Goal: Task Accomplishment & Management: Use online tool/utility

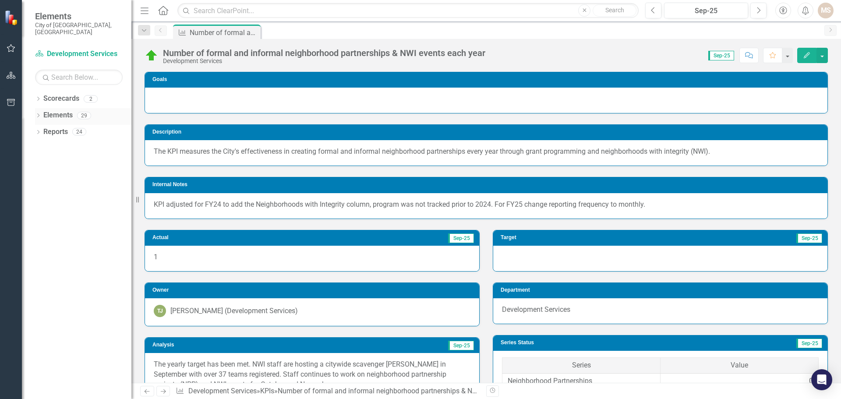
click at [38, 113] on icon at bounding box center [38, 115] width 2 height 4
click at [32, 147] on icon "Dropdown" at bounding box center [29, 149] width 6 height 5
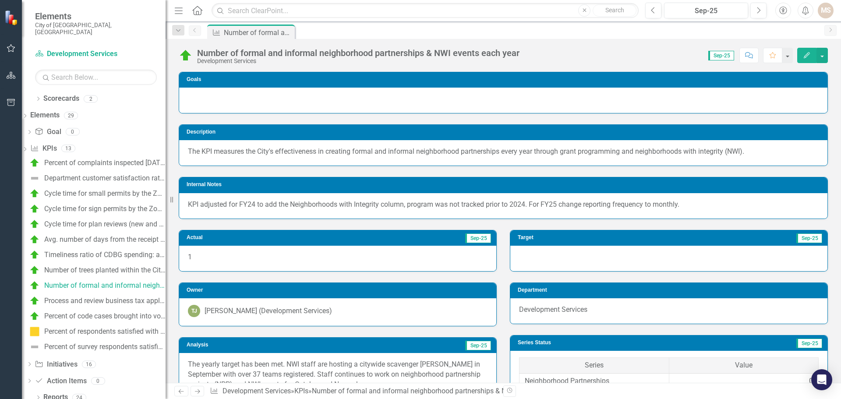
drag, startPoint x: 134, startPoint y: 208, endPoint x: 166, endPoint y: 213, distance: 32.0
click at [166, 213] on div "Resize" at bounding box center [169, 199] width 7 height 399
click at [101, 294] on link "Process and review business tax applications within 7 business days" at bounding box center [96, 301] width 138 height 14
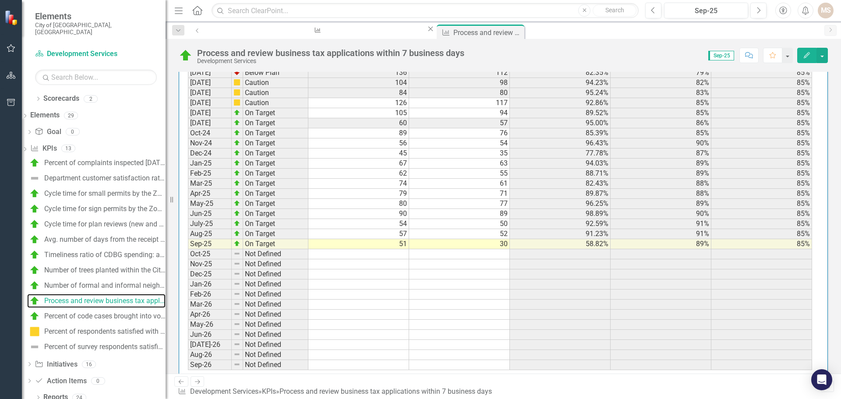
scroll to position [963, 0]
click at [397, 245] on td "51" at bounding box center [358, 244] width 101 height 10
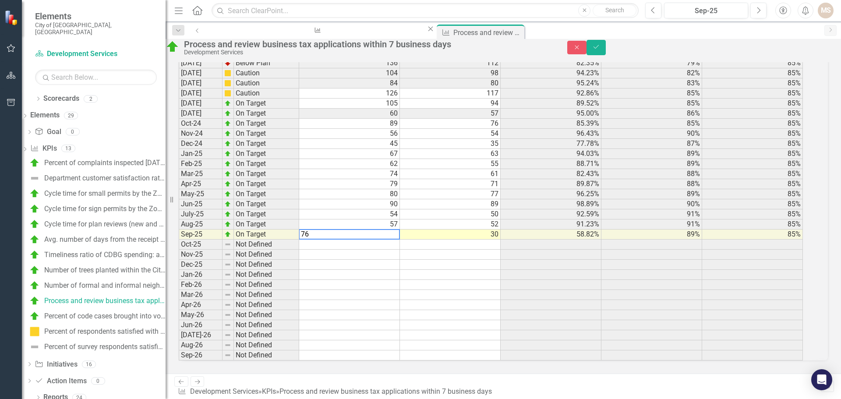
scroll to position [968, 0]
type textarea "75"
click at [600, 50] on icon "Save" at bounding box center [596, 47] width 8 height 6
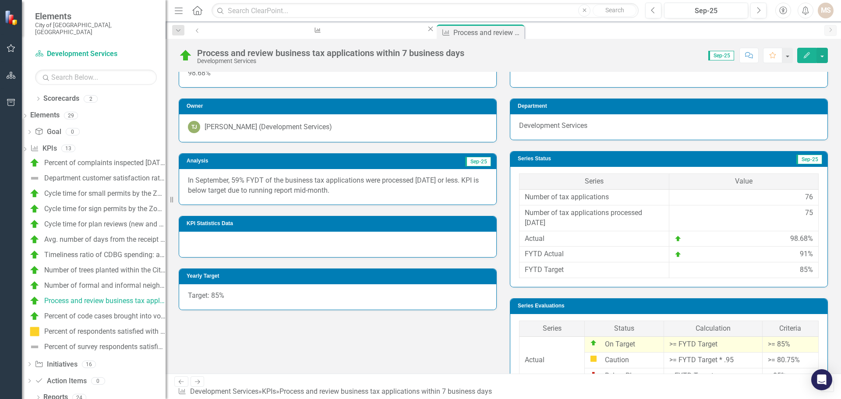
scroll to position [96, 0]
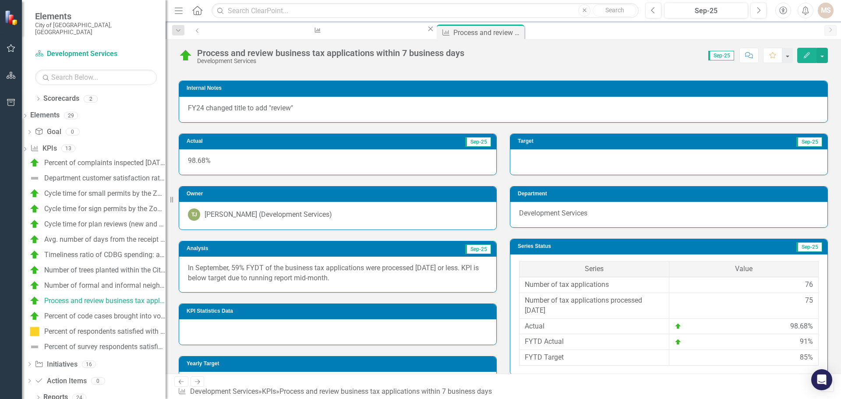
click at [375, 286] on div "In September, 59% FYDT of the business tax applications were processed [DATE] o…" at bounding box center [337, 274] width 317 height 35
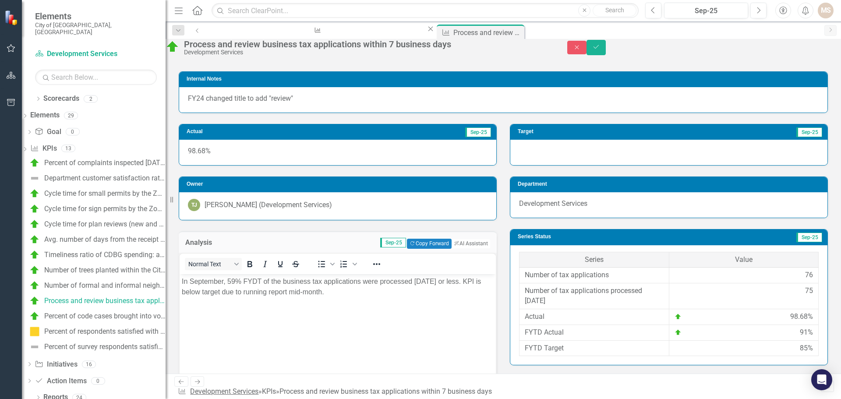
scroll to position [0, 0]
click at [351, 299] on body "In September, 59% FYDT of the business tax applications were processed [DATE] o…" at bounding box center [338, 339] width 316 height 131
drag, startPoint x: 358, startPoint y: 291, endPoint x: 363, endPoint y: 570, distance: 279.4
click at [180, 277] on html "In September, 59% FYDT of the business tax applications were processed [DATE] o…" at bounding box center [338, 339] width 316 height 131
paste body "Rich Text Area. Press ALT-0 for help."
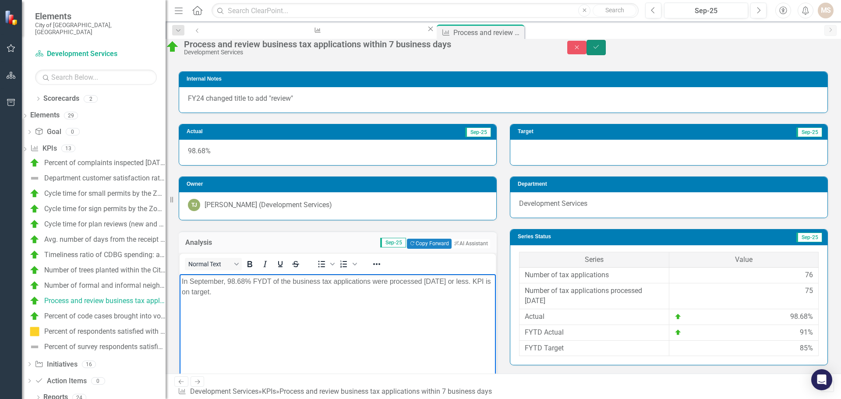
click at [600, 50] on icon "Save" at bounding box center [596, 47] width 8 height 6
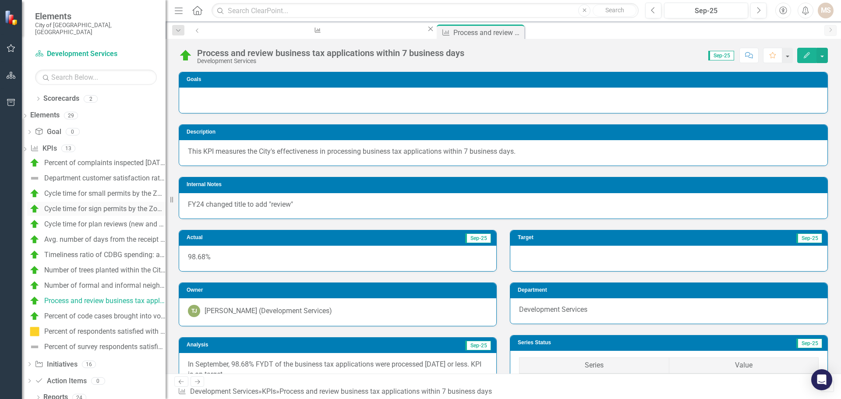
click at [111, 202] on link "Cycle time for sign permits by the Zoning Division (Building Plan Review) (Days)" at bounding box center [96, 209] width 138 height 14
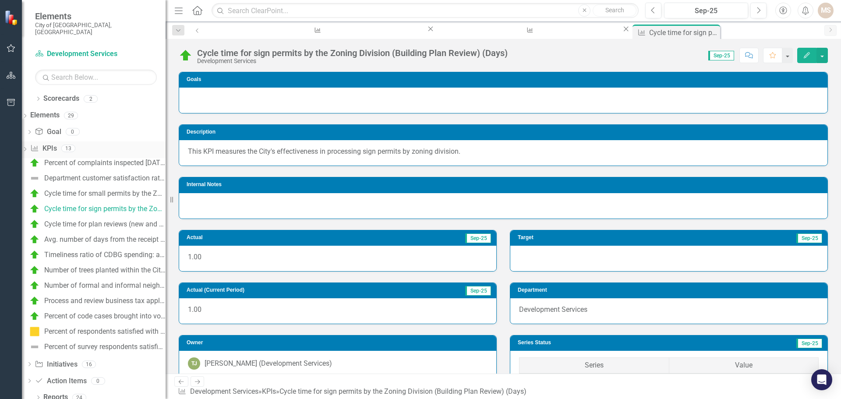
click at [28, 148] on icon "Dropdown" at bounding box center [25, 150] width 6 height 5
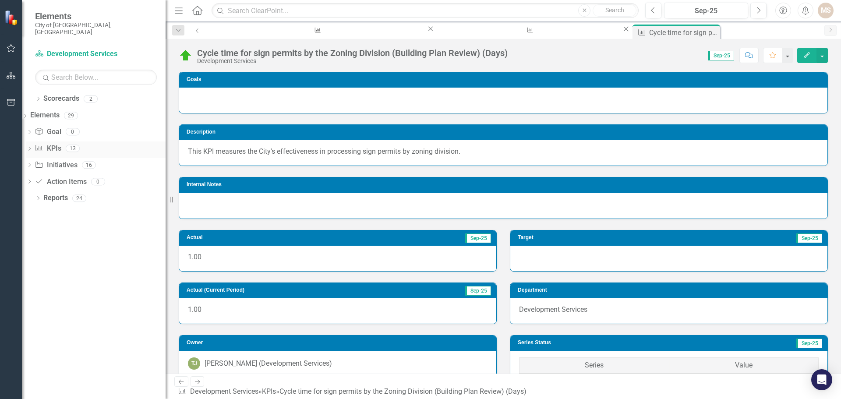
click at [32, 146] on div "Dropdown" at bounding box center [29, 149] width 6 height 7
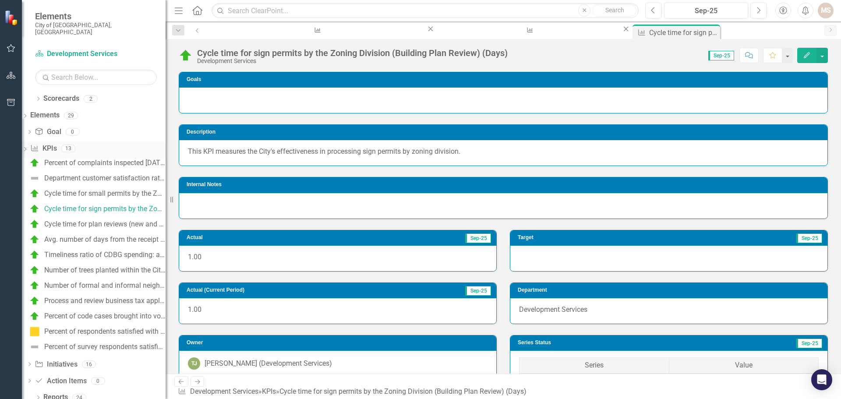
click at [28, 148] on icon "Dropdown" at bounding box center [25, 150] width 6 height 5
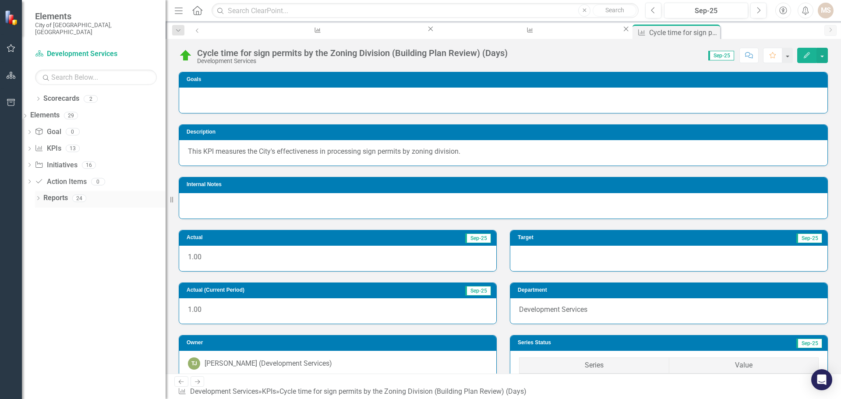
click at [39, 197] on icon "Dropdown" at bounding box center [38, 199] width 6 height 5
click at [30, 261] on icon at bounding box center [29, 263] width 2 height 4
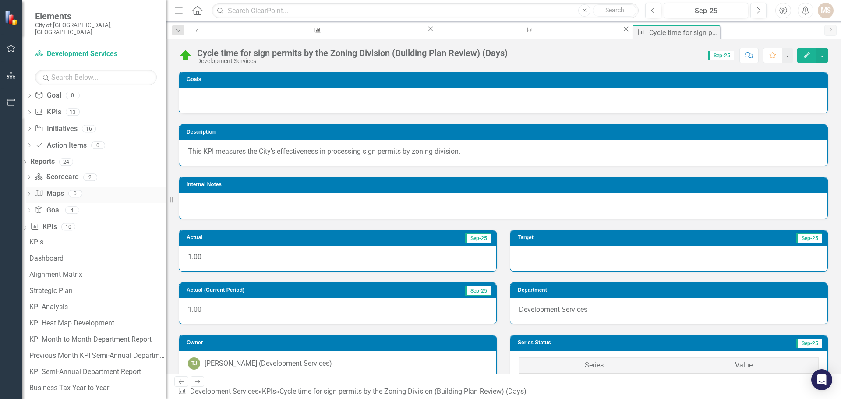
scroll to position [74, 0]
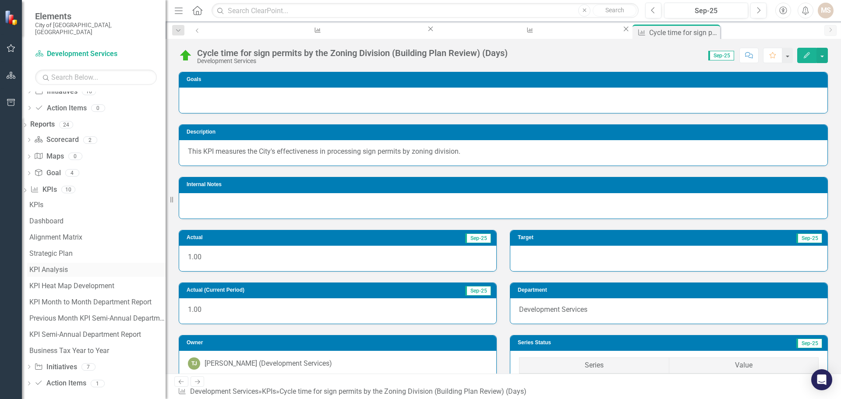
click at [60, 266] on div "KPI Analysis" at bounding box center [97, 270] width 136 height 8
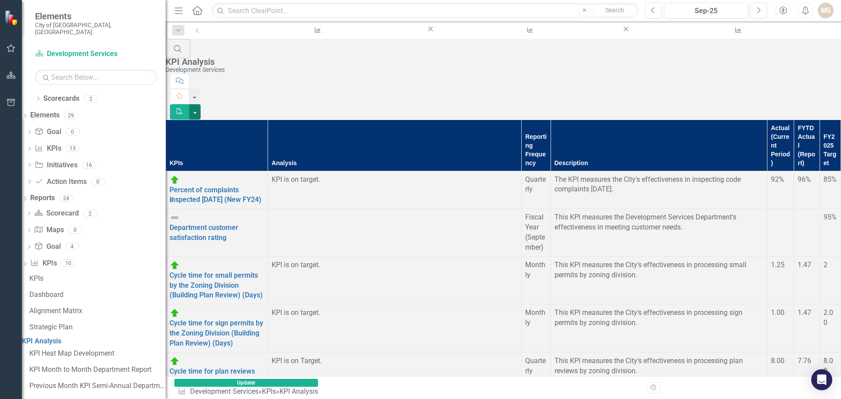
click at [201, 104] on button "button" at bounding box center [194, 111] width 11 height 15
click at [803, 70] on link "PDF Export to PDF" at bounding box center [792, 71] width 69 height 16
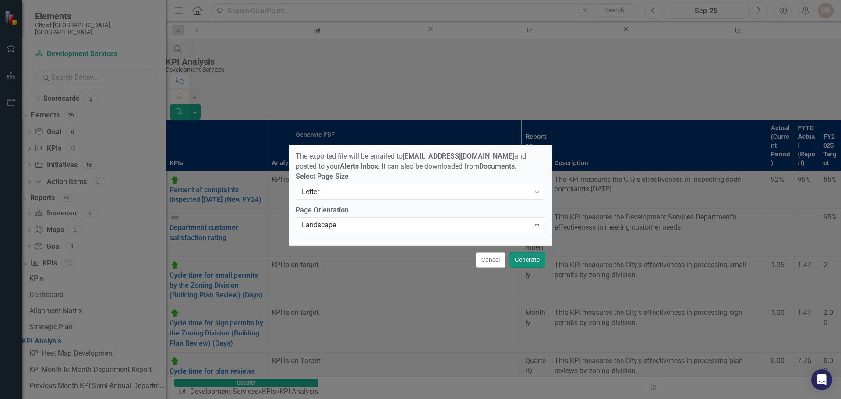
click at [527, 261] on button "Generate" at bounding box center [527, 259] width 36 height 15
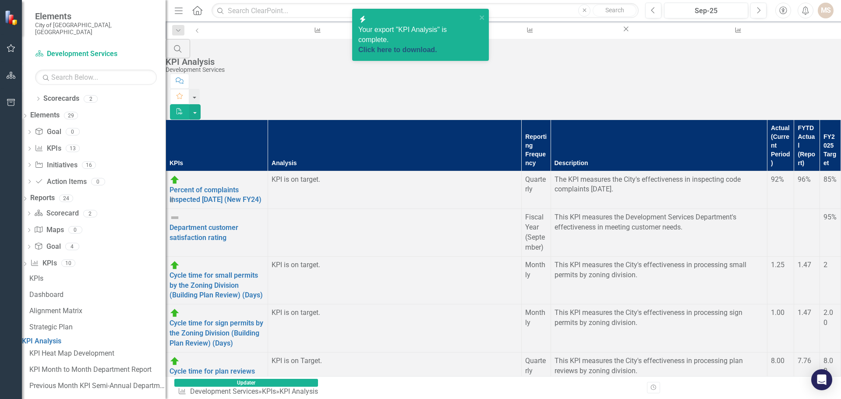
click at [411, 46] on link "Click here to download." at bounding box center [397, 49] width 79 height 7
